Goal: Transaction & Acquisition: Purchase product/service

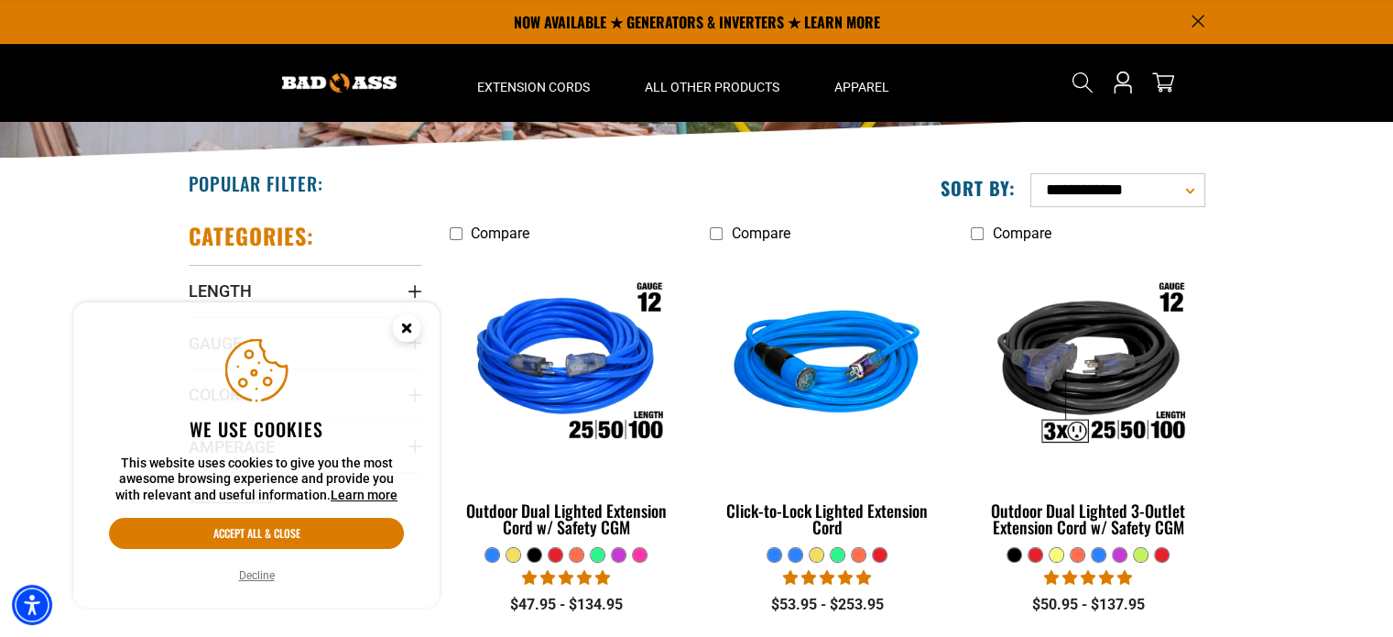
scroll to position [183, 0]
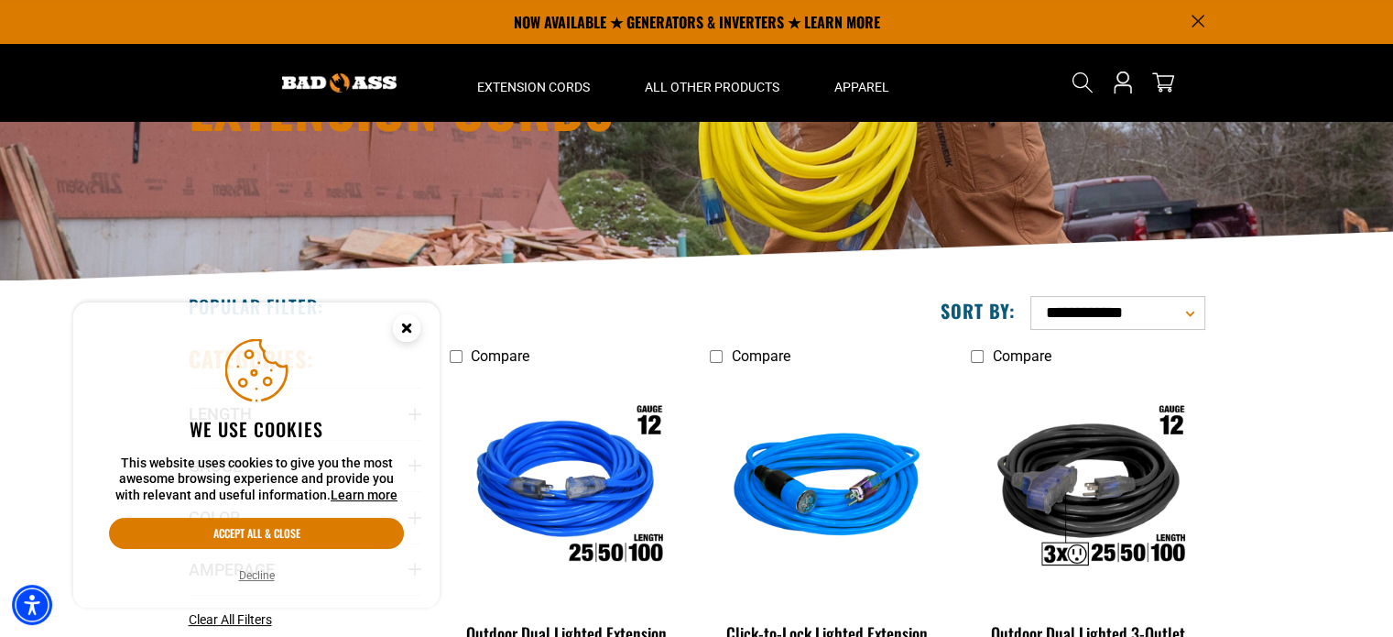
click at [409, 322] on circle "Close this option" at bounding box center [406, 327] width 27 height 27
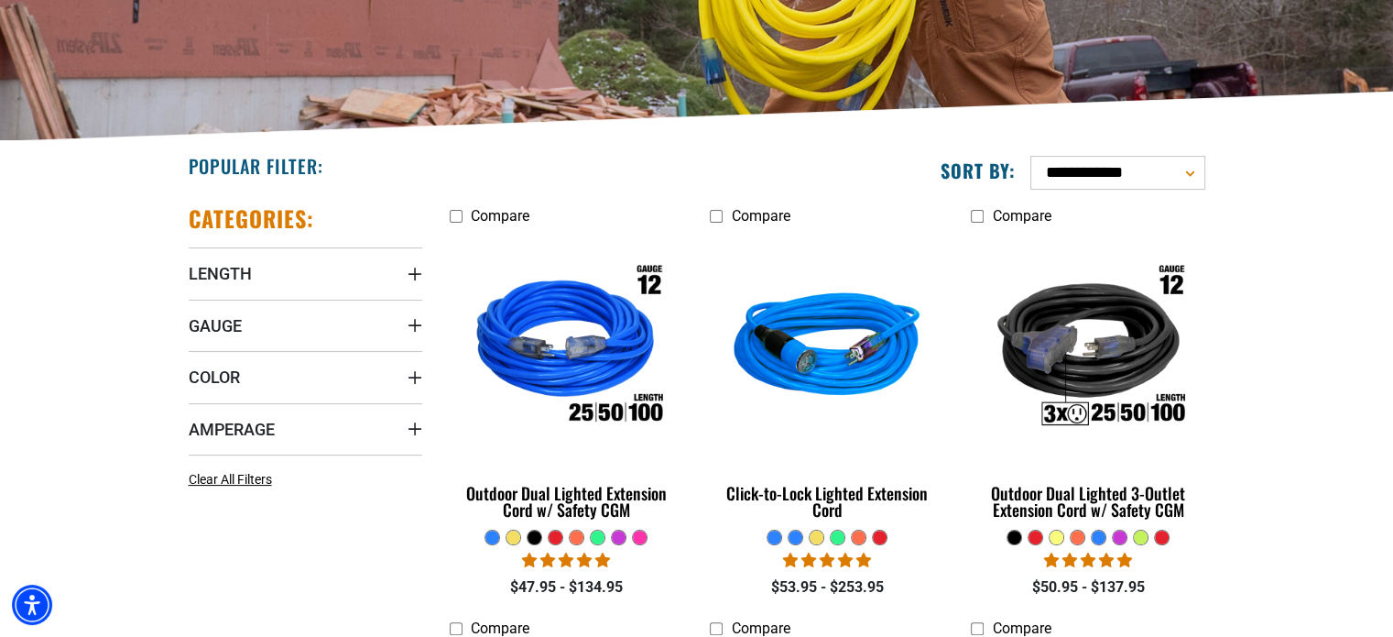
scroll to position [366, 0]
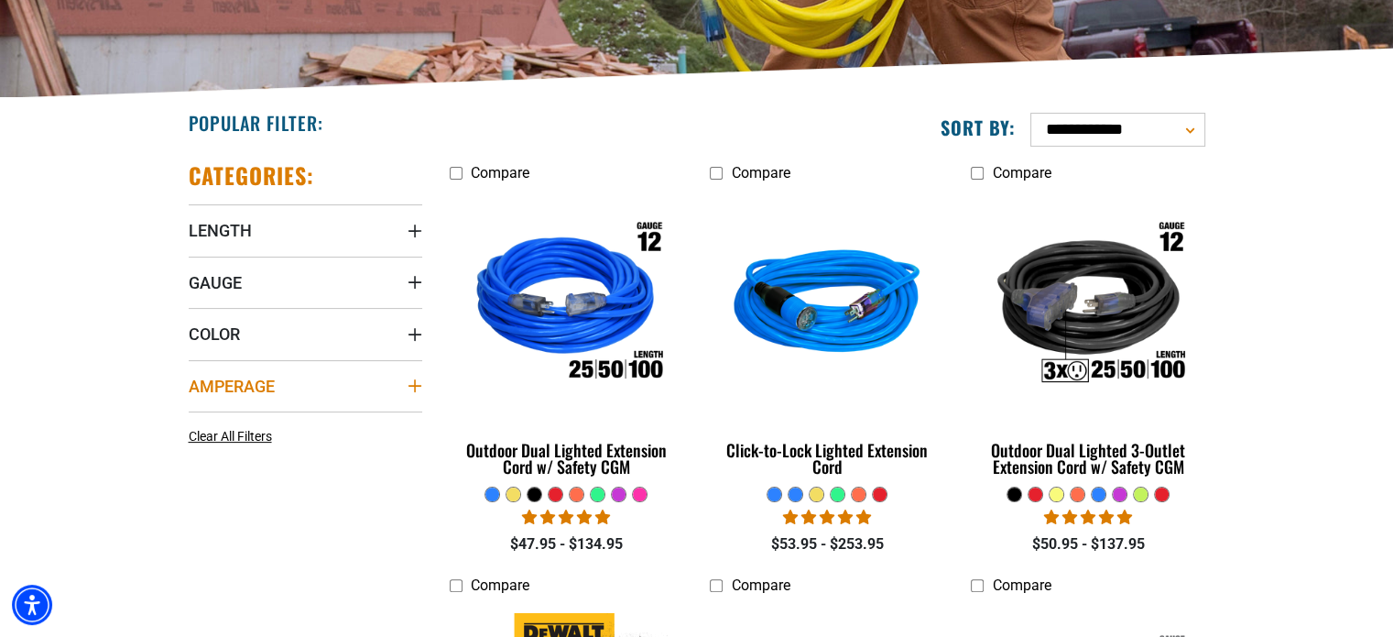
click at [410, 381] on icon "Amperage" at bounding box center [415, 385] width 15 height 15
click at [308, 417] on icon at bounding box center [312, 423] width 15 height 24
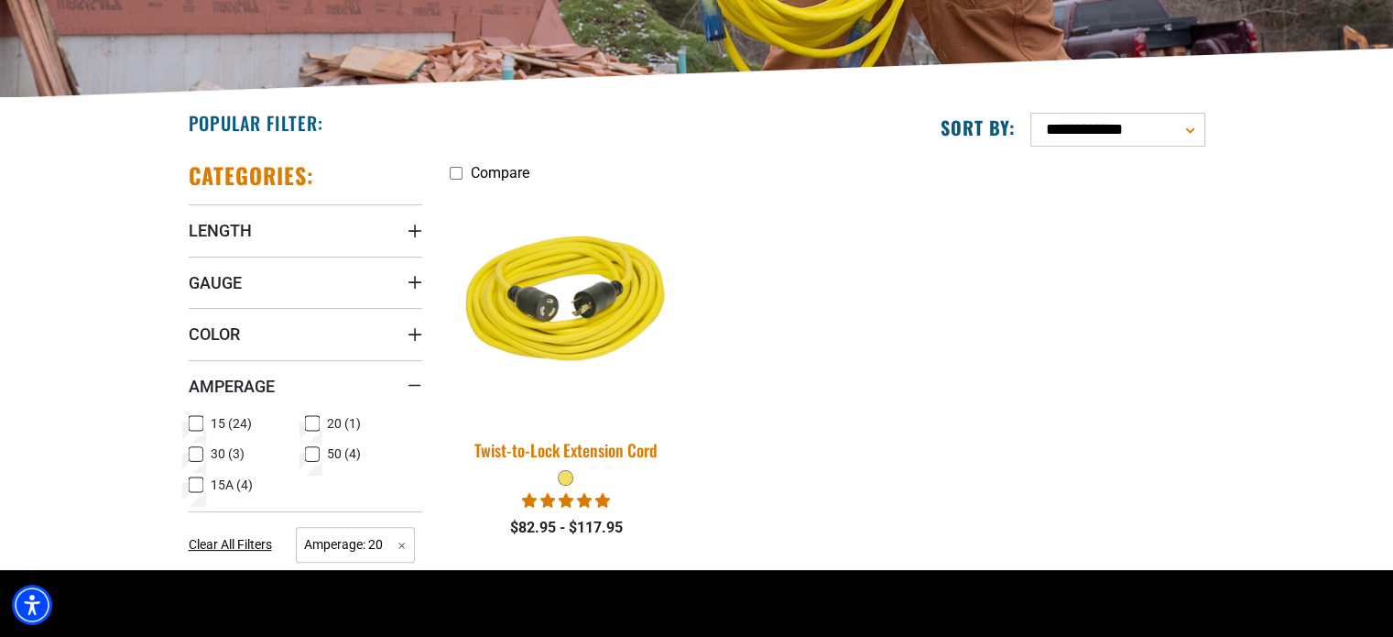
click at [561, 353] on img at bounding box center [566, 305] width 257 height 235
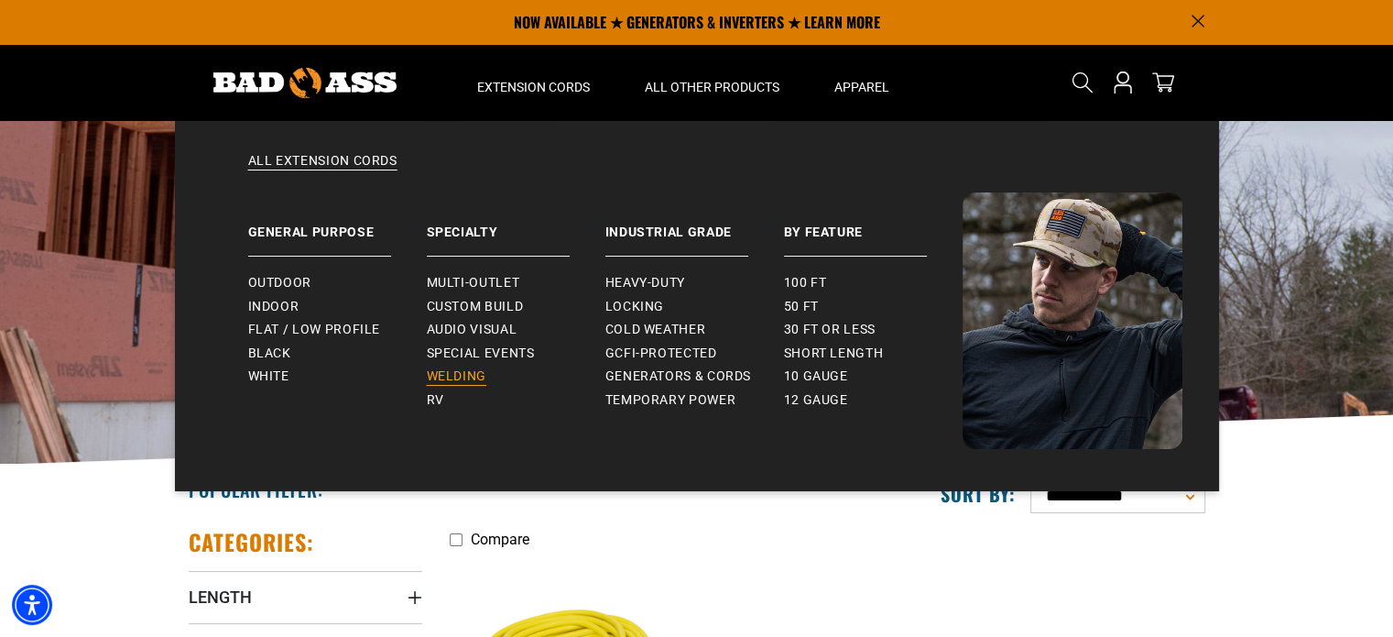
click at [451, 384] on span "Welding" at bounding box center [457, 376] width 60 height 16
